Goal: Transaction & Acquisition: Purchase product/service

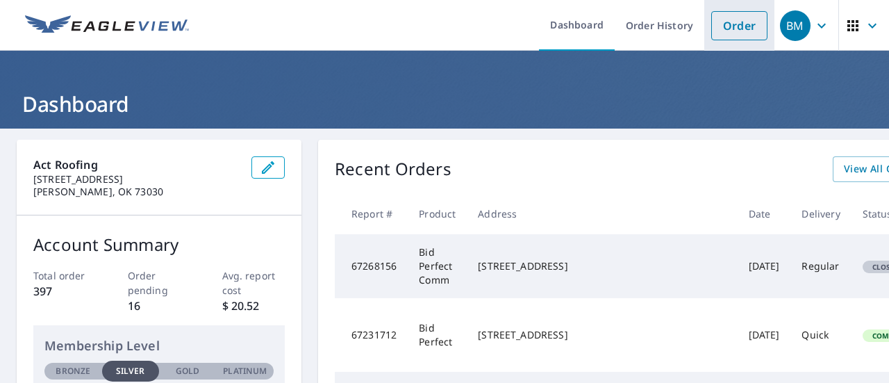
click at [737, 30] on link "Order" at bounding box center [739, 25] width 56 height 29
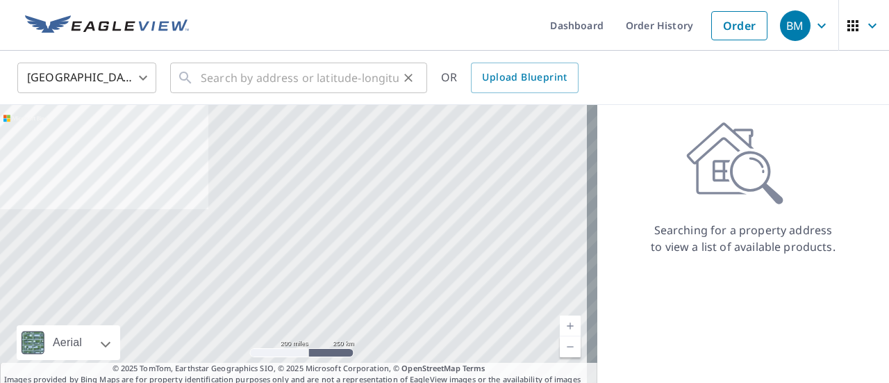
click at [190, 81] on icon at bounding box center [185, 77] width 17 height 17
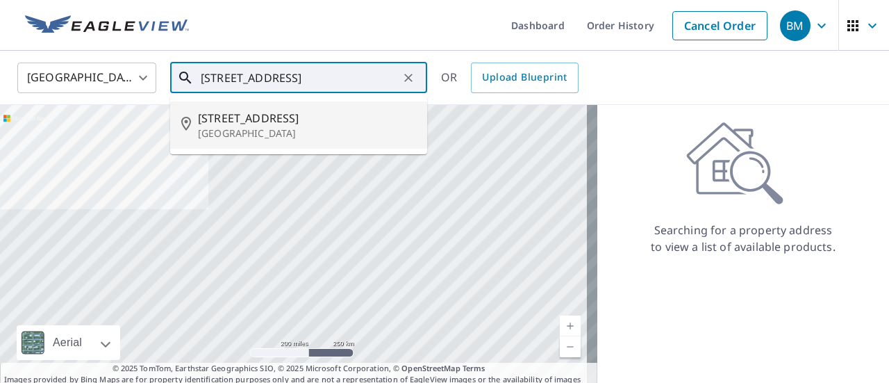
click at [246, 133] on p "[GEOGRAPHIC_DATA]" at bounding box center [307, 133] width 218 height 14
type input "[STREET_ADDRESS]"
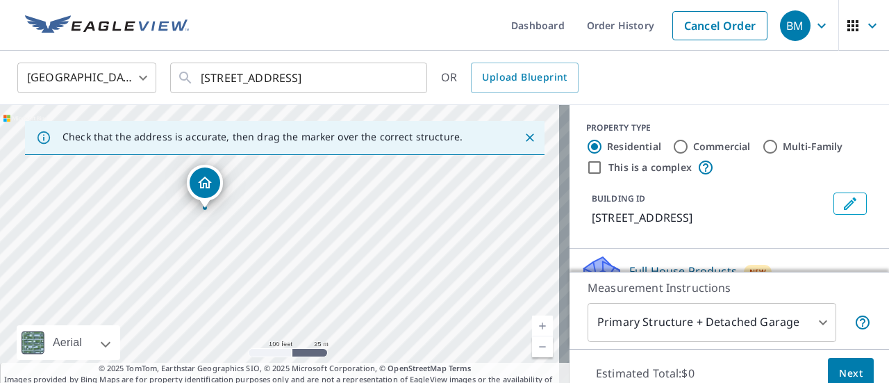
drag, startPoint x: 234, startPoint y: 227, endPoint x: 366, endPoint y: 224, distance: 131.9
click at [366, 224] on div "[STREET_ADDRESS]" at bounding box center [284, 251] width 569 height 292
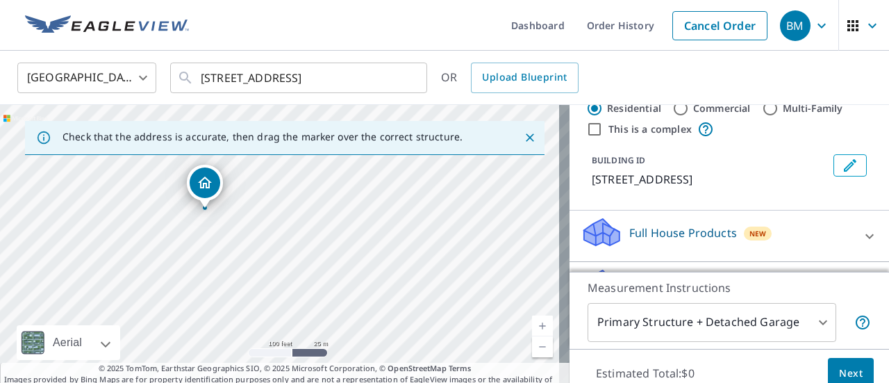
scroll to position [139, 0]
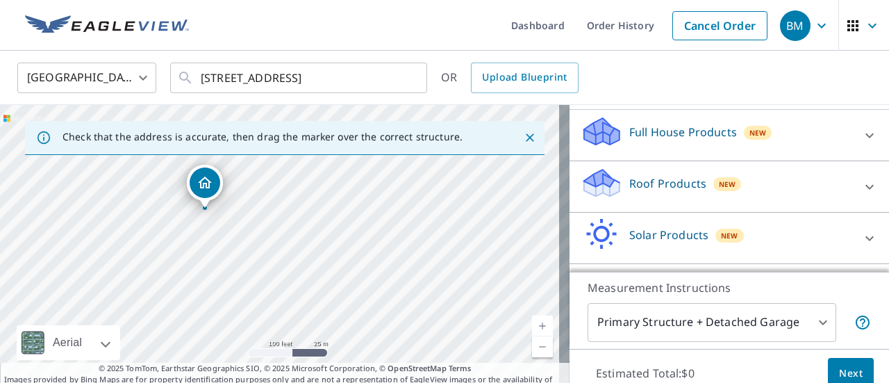
click at [673, 198] on div "Roof Products New" at bounding box center [716, 187] width 272 height 40
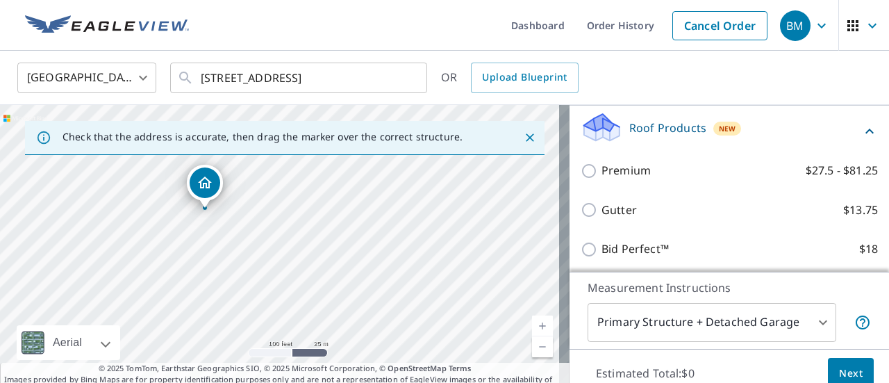
scroll to position [278, 0]
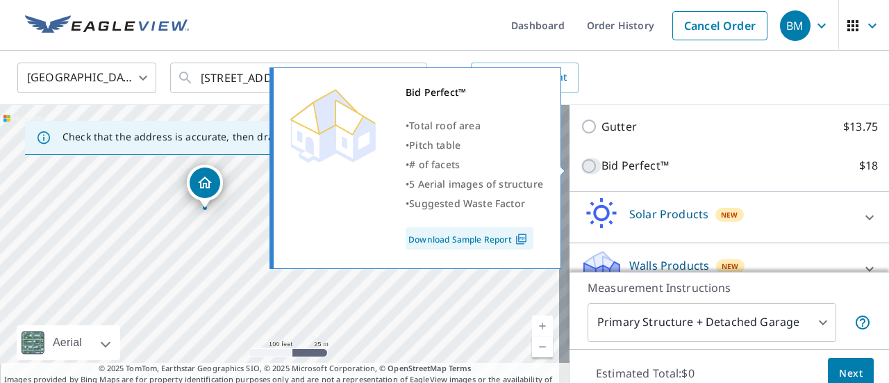
click at [580, 166] on input "Bid Perfect™ $18" at bounding box center [590, 166] width 21 height 17
checkbox input "true"
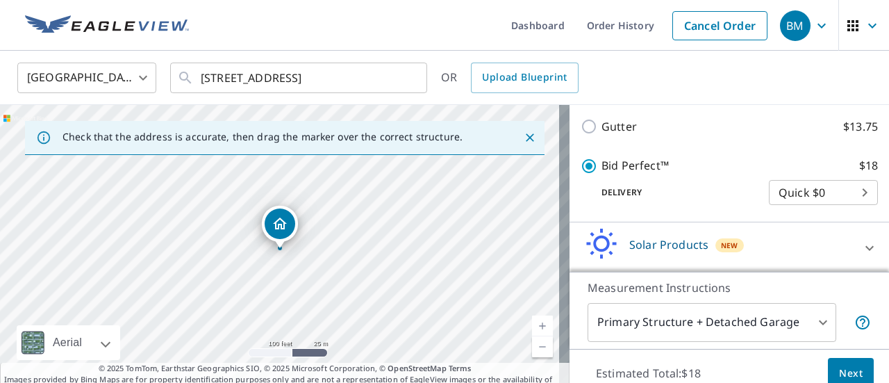
scroll to position [345, 0]
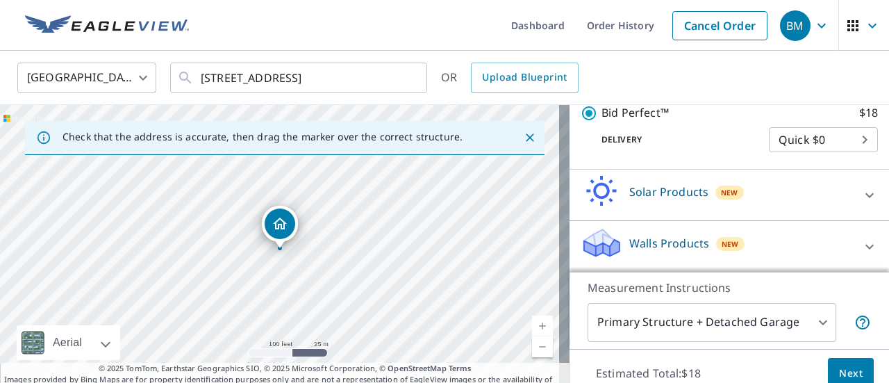
click at [839, 367] on span "Next" at bounding box center [851, 372] width 24 height 17
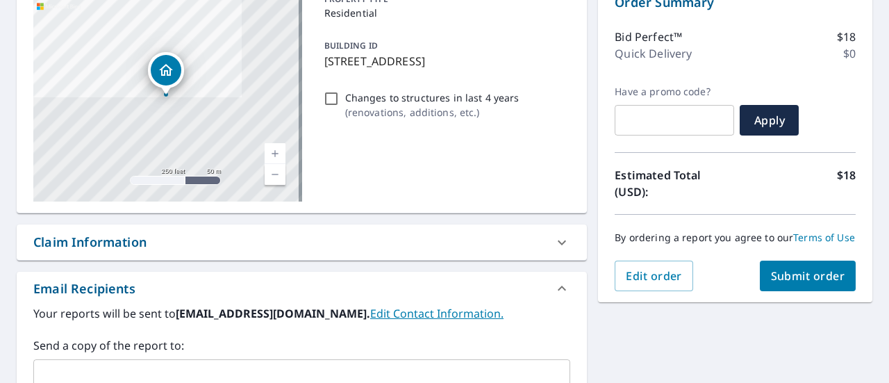
scroll to position [208, 0]
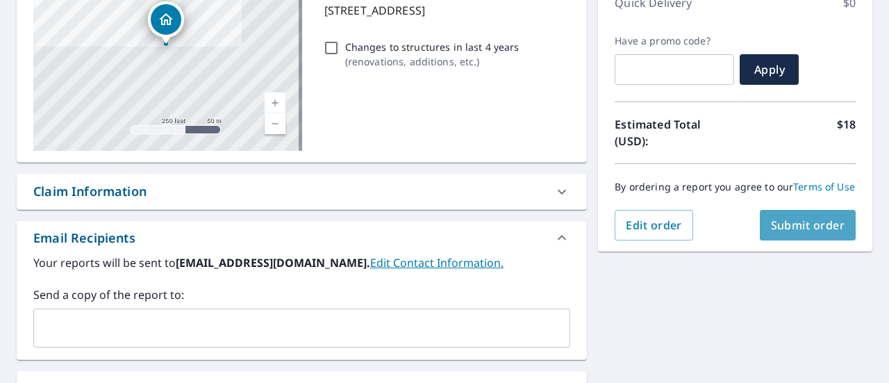
click at [800, 233] on span "Submit order" at bounding box center [808, 224] width 74 height 15
checkbox input "true"
